Goal: Task Accomplishment & Management: Manage account settings

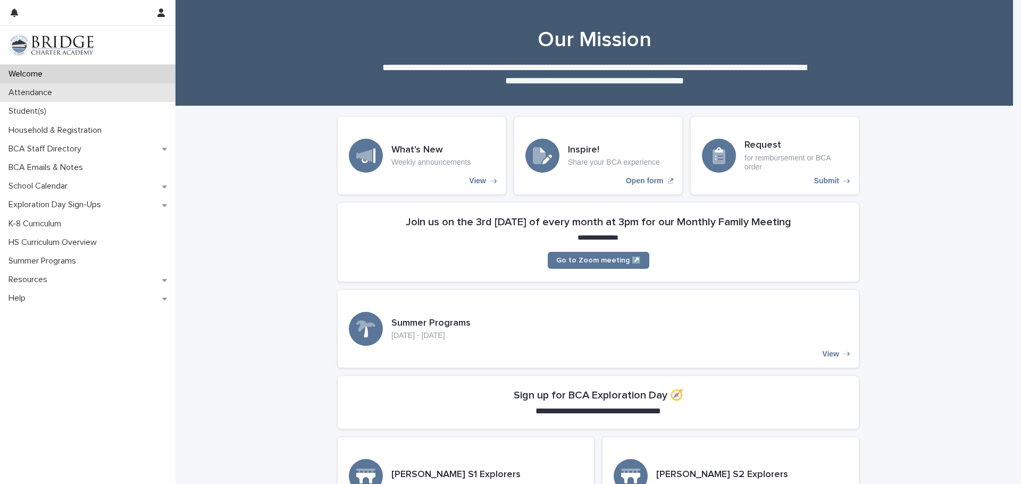
click at [70, 88] on div "Attendance" at bounding box center [87, 92] width 175 height 19
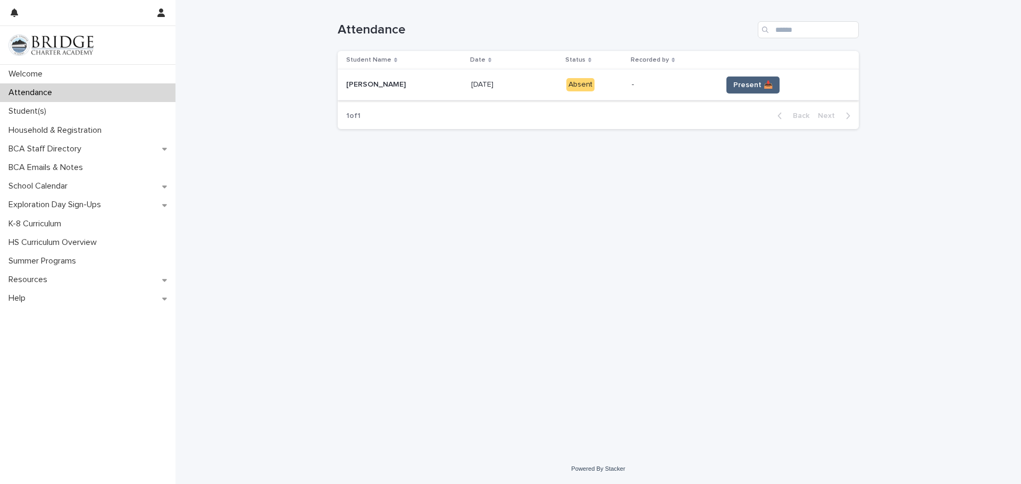
click at [745, 89] on span "Present 📥" at bounding box center [752, 85] width 39 height 11
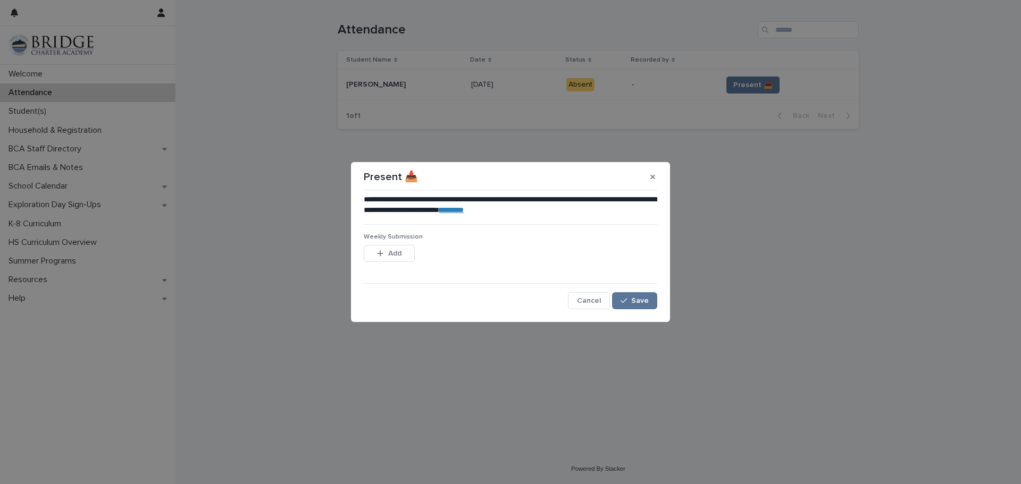
click at [635, 291] on div "**********" at bounding box center [510, 252] width 293 height 115
click at [635, 296] on button "Save" at bounding box center [634, 300] width 45 height 17
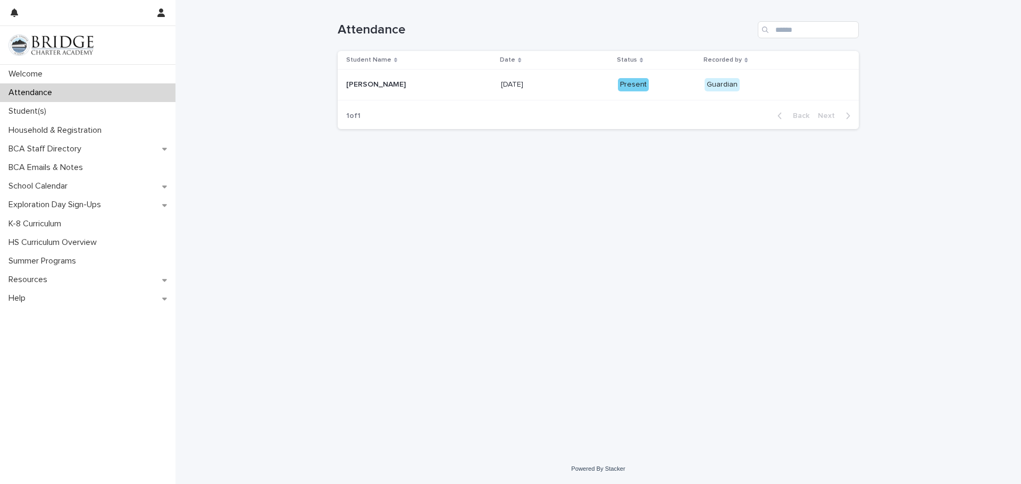
click at [625, 78] on div "Present" at bounding box center [657, 83] width 78 height 15
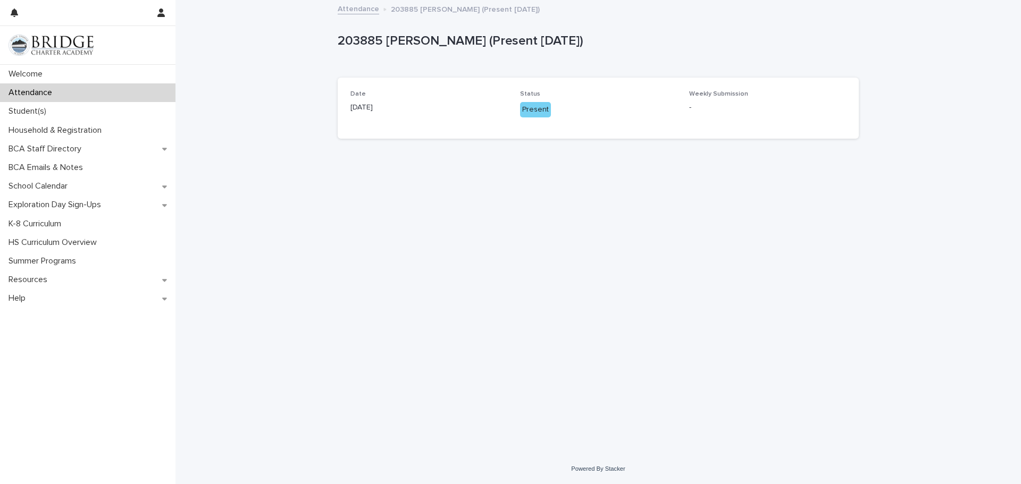
click at [535, 89] on div "Date [DATE] Status Present Weekly Submission -" at bounding box center [598, 108] width 521 height 61
click at [128, 114] on div "Student(s)" at bounding box center [87, 111] width 175 height 19
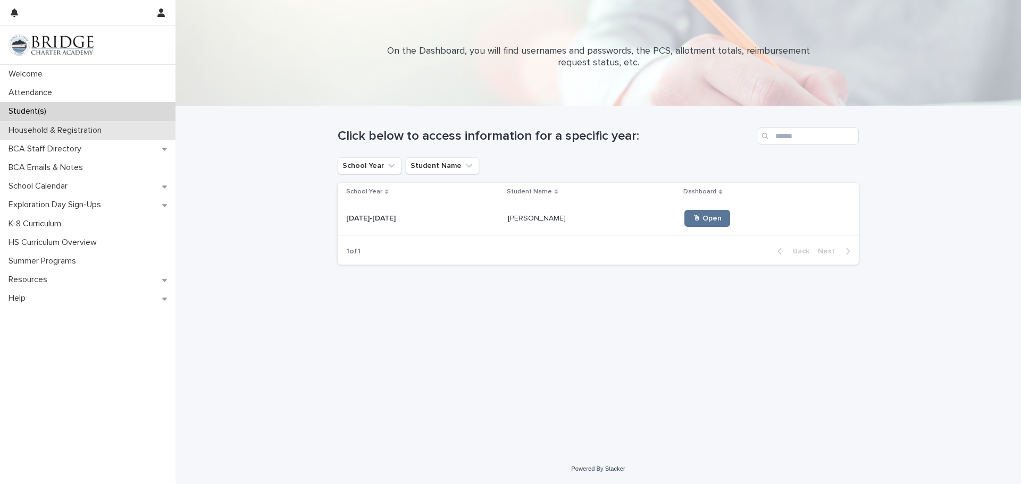
click at [134, 124] on div "Household & Registration" at bounding box center [87, 130] width 175 height 19
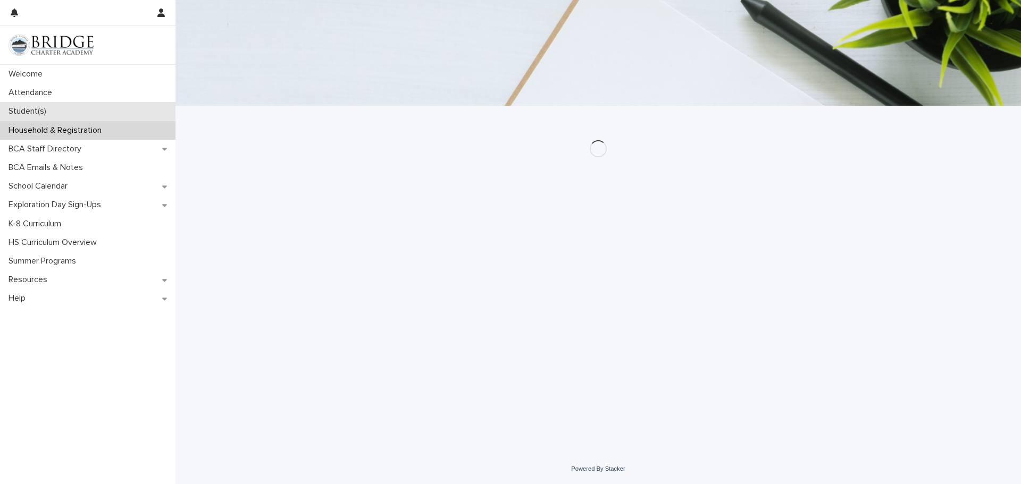
click at [94, 102] on div "Student(s)" at bounding box center [87, 111] width 175 height 19
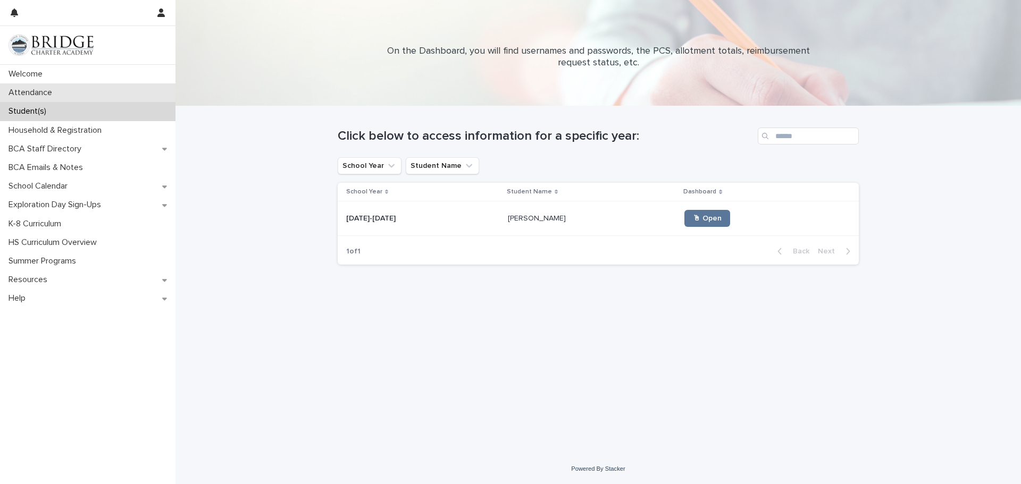
click at [99, 91] on div "Attendance" at bounding box center [87, 92] width 175 height 19
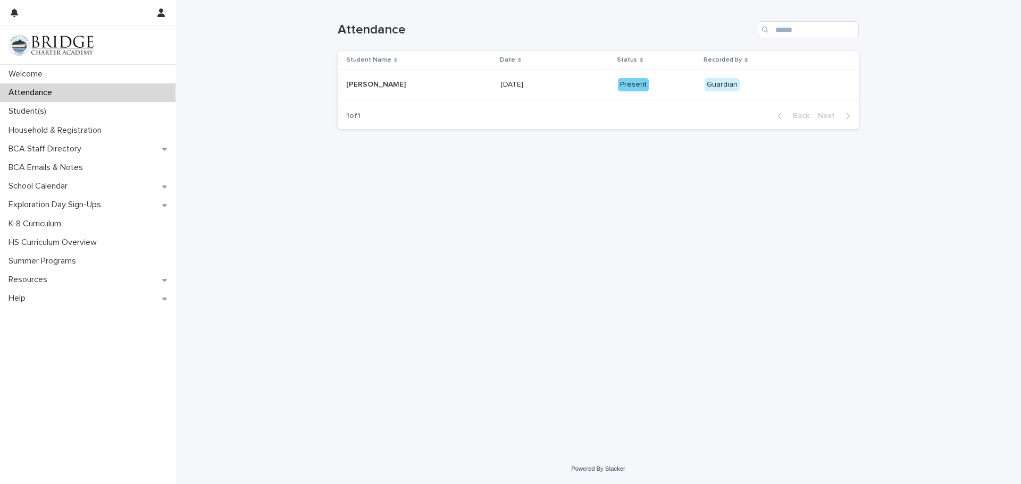
click at [619, 85] on div "Present" at bounding box center [633, 84] width 31 height 13
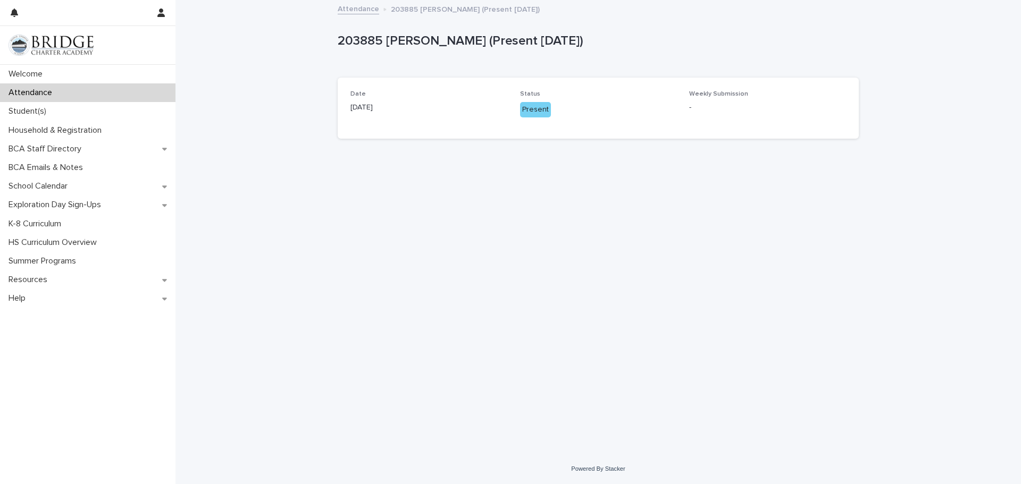
click at [524, 87] on div "Date [DATE] Status Present Weekly Submission -" at bounding box center [598, 108] width 521 height 61
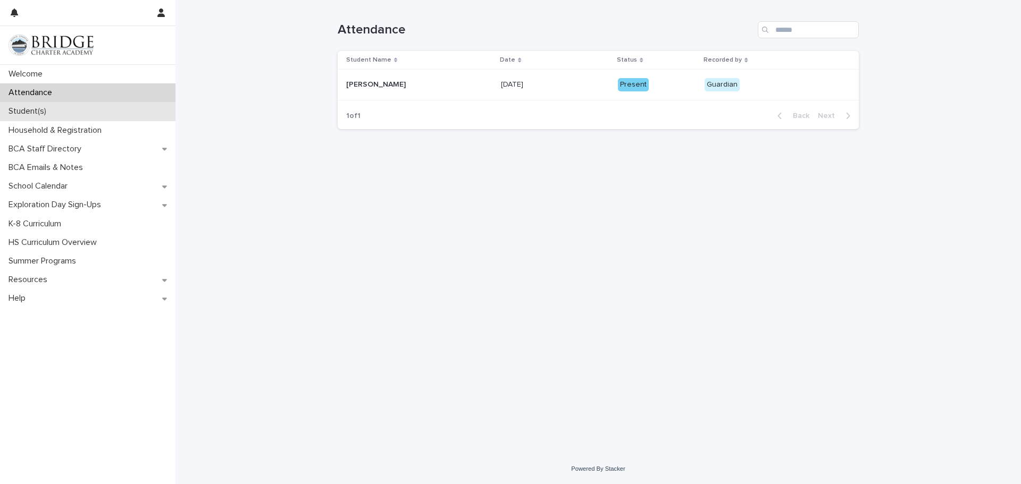
click at [52, 115] on p "Student(s)" at bounding box center [29, 111] width 51 height 10
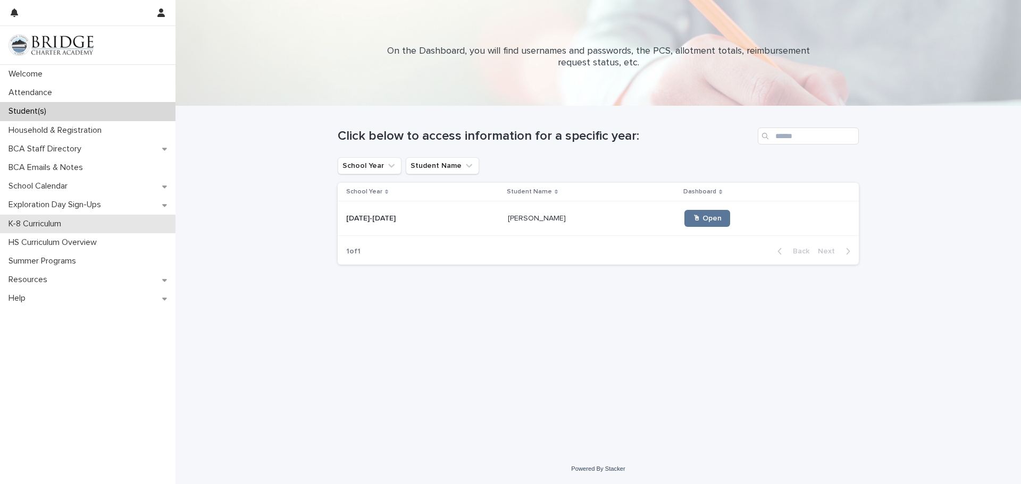
click at [111, 219] on div "K-8 Curriculum" at bounding box center [87, 224] width 175 height 19
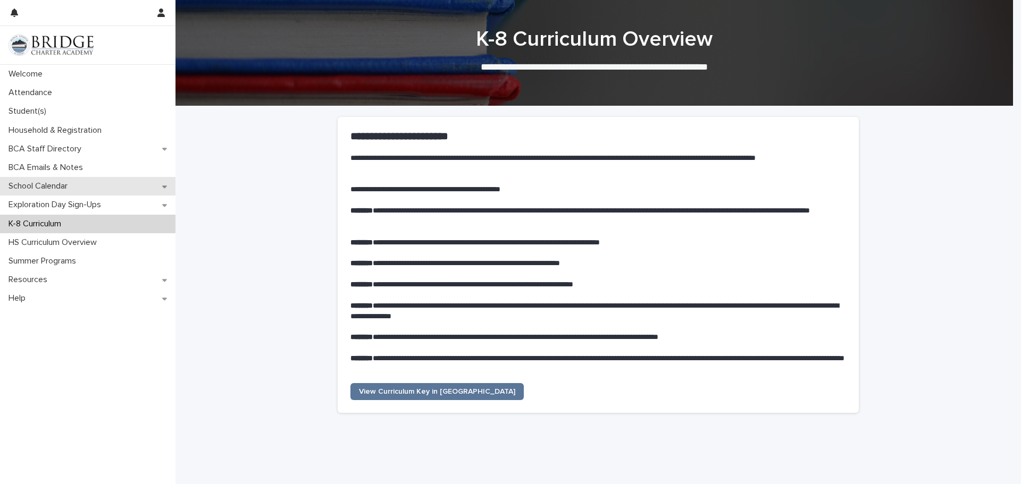
click at [115, 190] on div "School Calendar" at bounding box center [87, 186] width 175 height 19
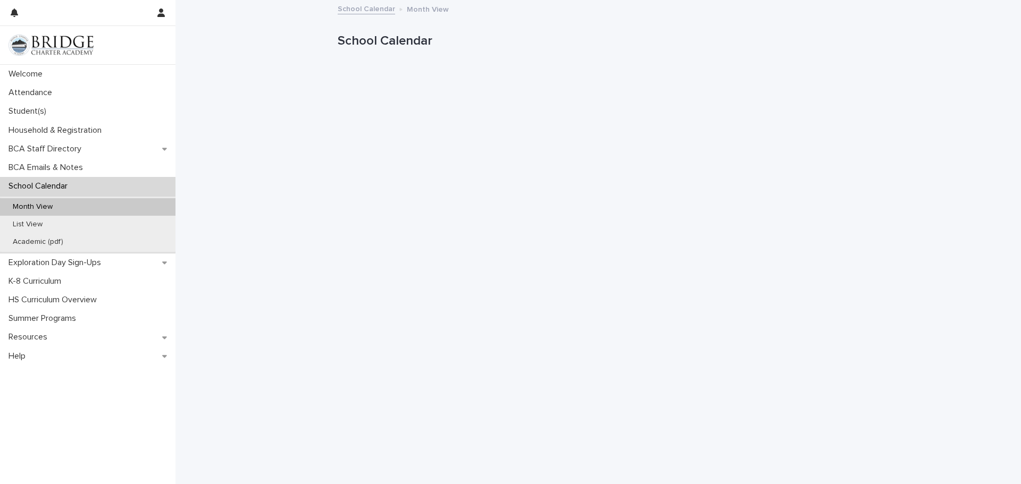
drag, startPoint x: 449, startPoint y: 9, endPoint x: 429, endPoint y: 10, distance: 20.7
click at [444, 10] on div "School Calendar Month View" at bounding box center [598, 9] width 532 height 15
click at [429, 10] on p "Month View" at bounding box center [428, 9] width 42 height 12
click at [407, 10] on p "Month View" at bounding box center [428, 9] width 42 height 12
click at [376, 15] on div "School Calendar Month View" at bounding box center [598, 9] width 532 height 15
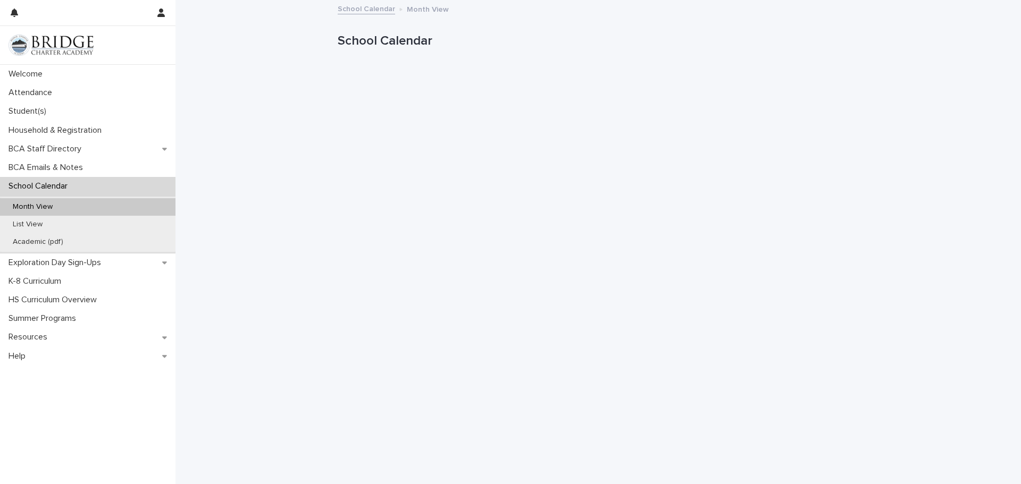
click at [423, 11] on p "Month View" at bounding box center [428, 9] width 42 height 12
click at [107, 72] on div "Welcome" at bounding box center [87, 74] width 175 height 19
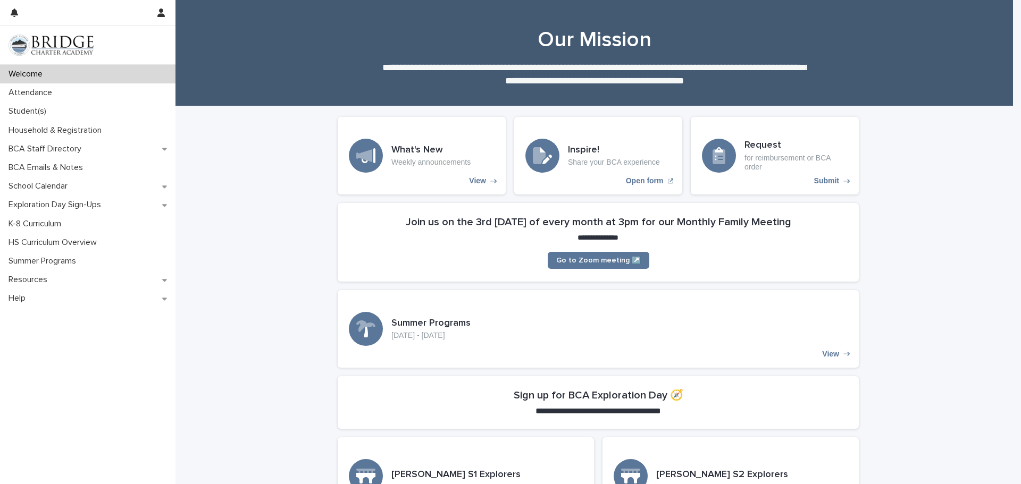
click at [105, 82] on div "Welcome" at bounding box center [87, 74] width 175 height 19
click at [106, 96] on div "Attendance" at bounding box center [87, 92] width 175 height 19
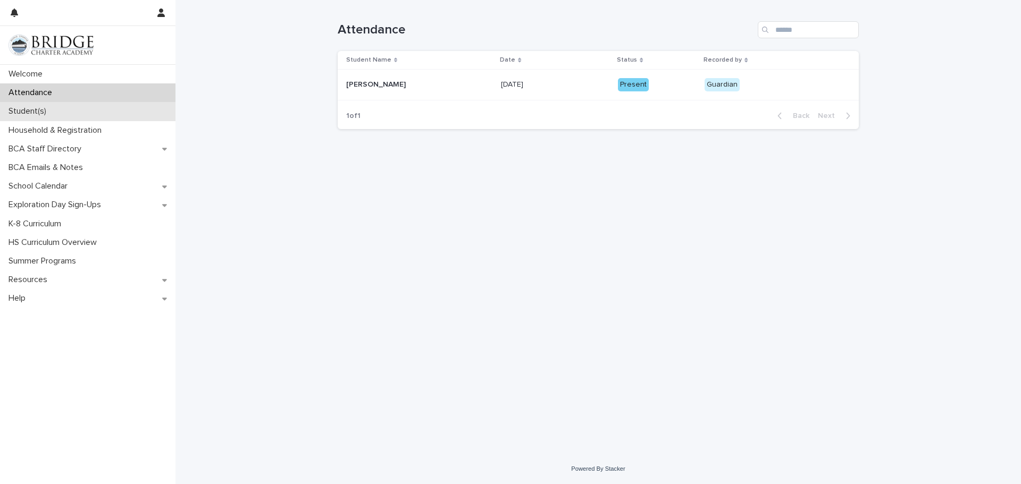
click at [130, 118] on div "Student(s)" at bounding box center [87, 111] width 175 height 19
